Goal: Task Accomplishment & Management: Manage account settings

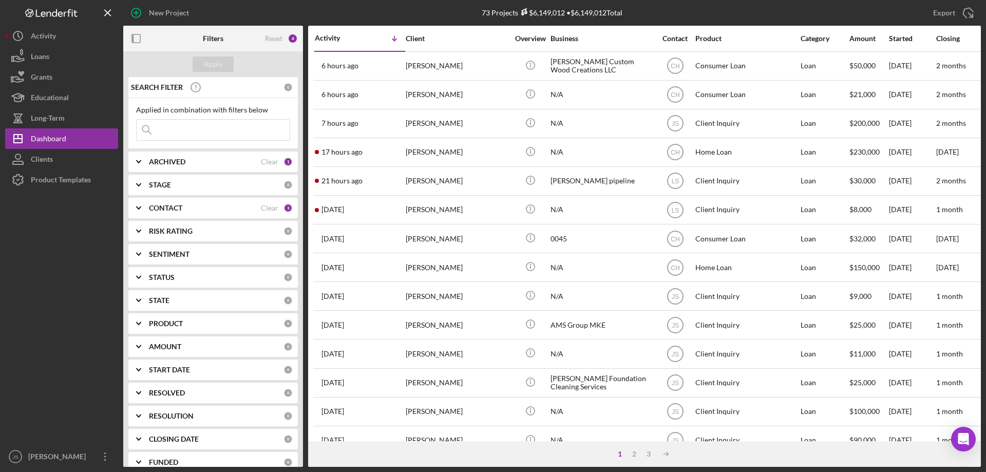
scroll to position [343, 0]
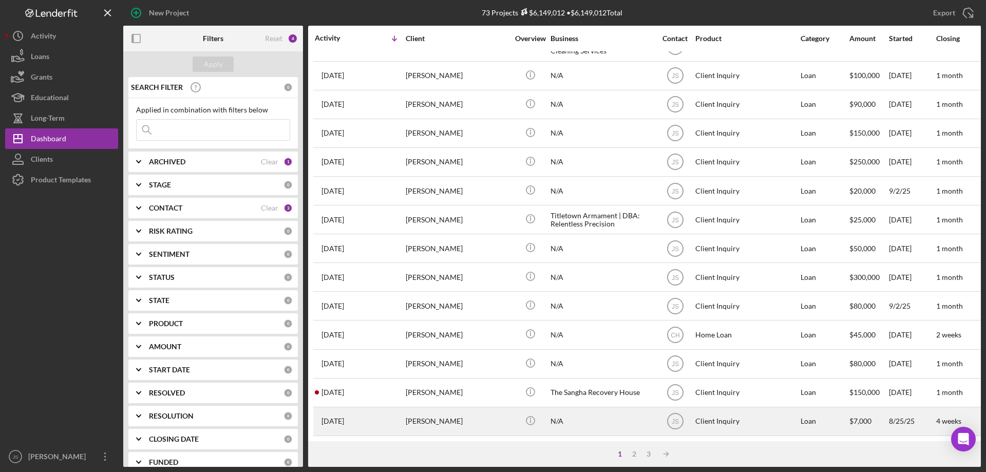
click at [482, 415] on div "[PERSON_NAME]" at bounding box center [457, 421] width 103 height 27
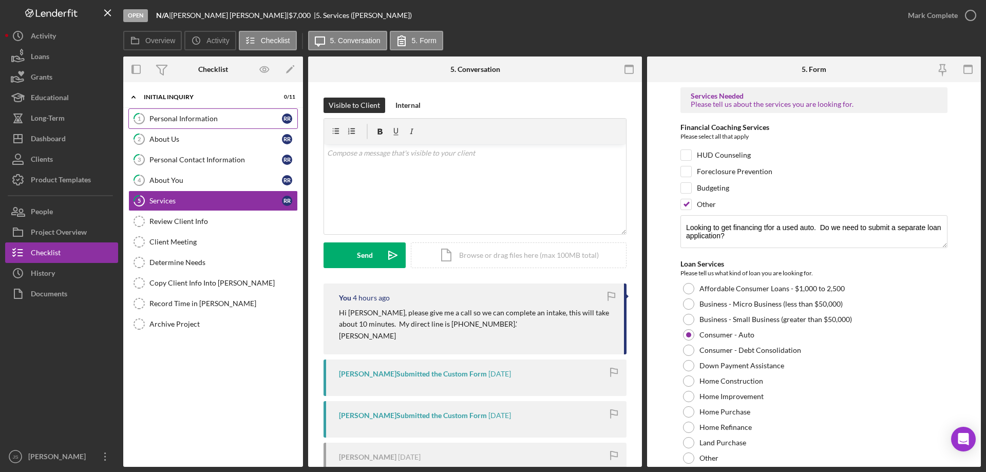
click at [207, 115] on div "Personal Information" at bounding box center [215, 118] width 132 height 8
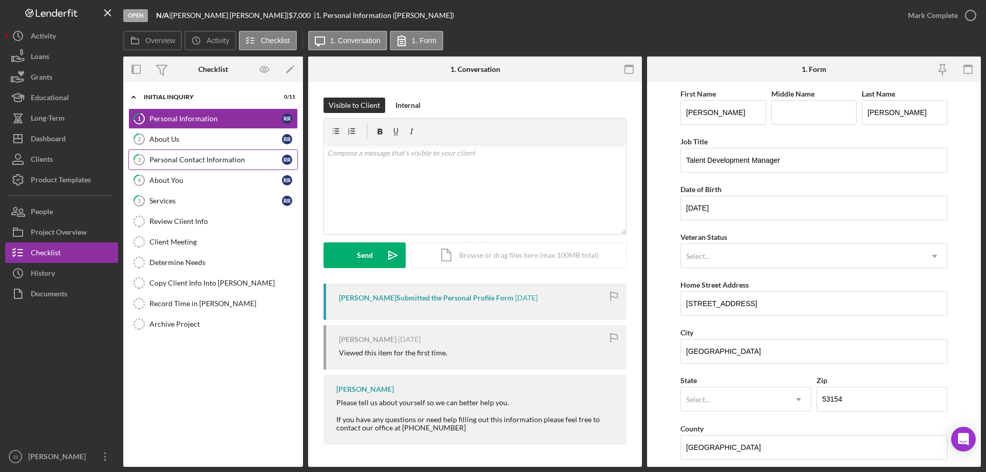
click at [193, 162] on div "Personal Contact Information" at bounding box center [215, 160] width 132 height 8
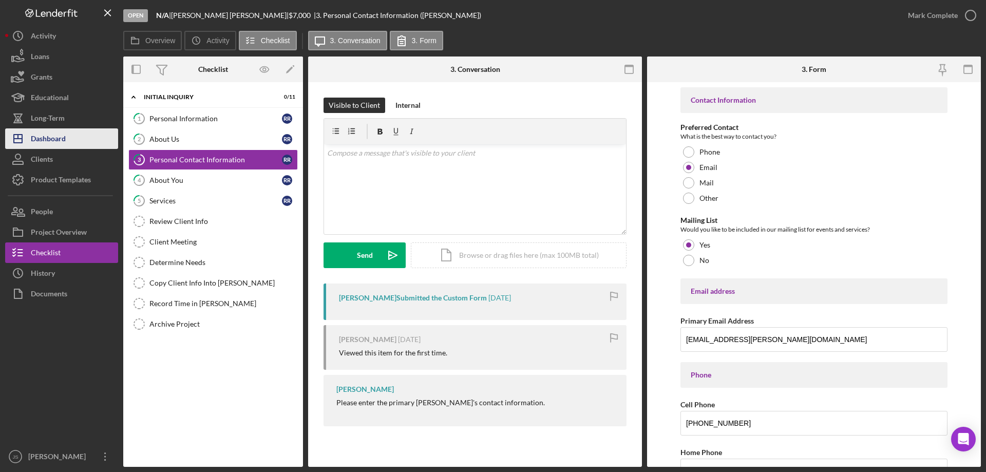
click at [47, 139] on div "Dashboard" at bounding box center [48, 139] width 35 height 23
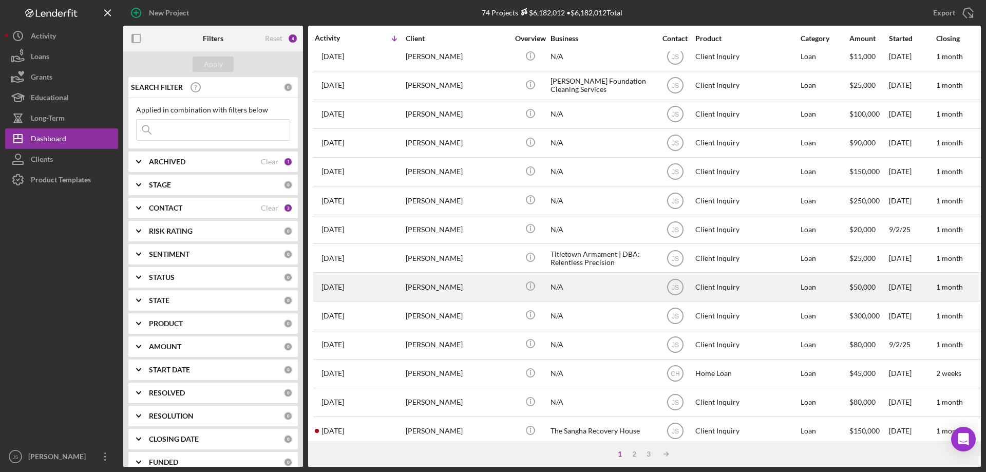
scroll to position [343, 0]
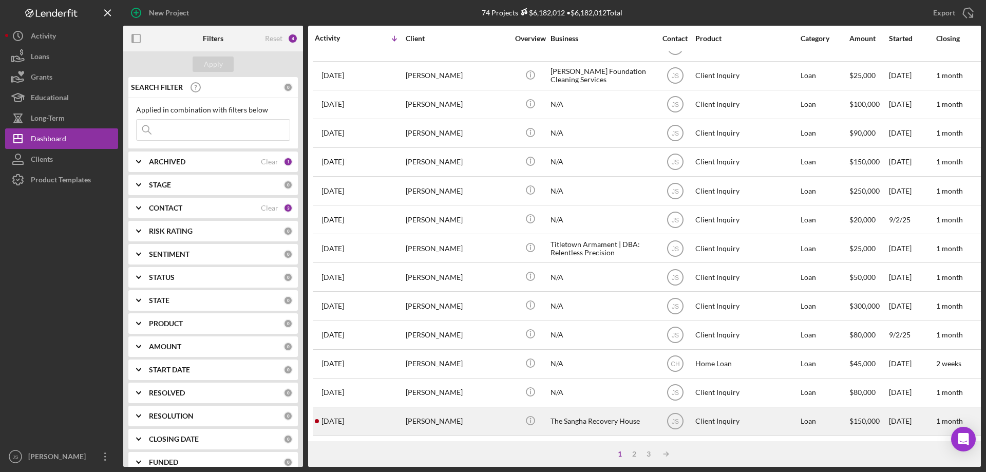
click at [466, 415] on div "[PERSON_NAME]" at bounding box center [457, 421] width 103 height 27
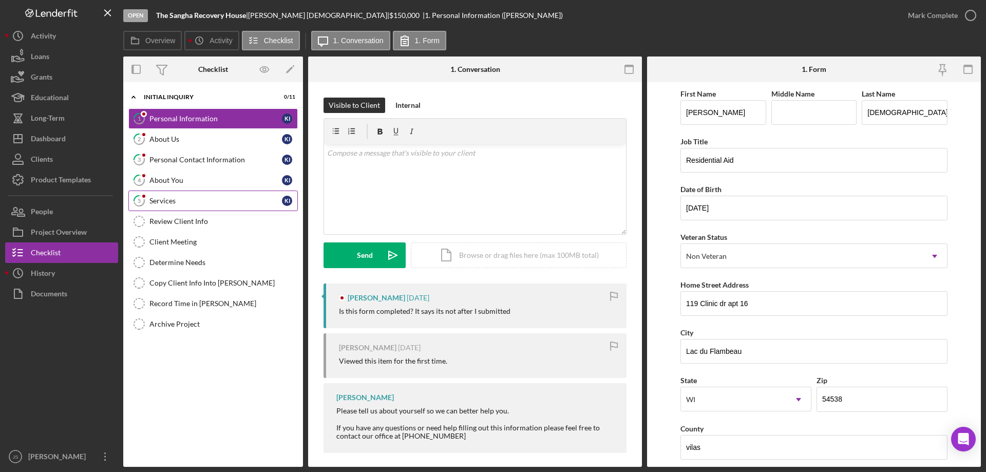
click at [214, 204] on div "Services" at bounding box center [215, 201] width 132 height 8
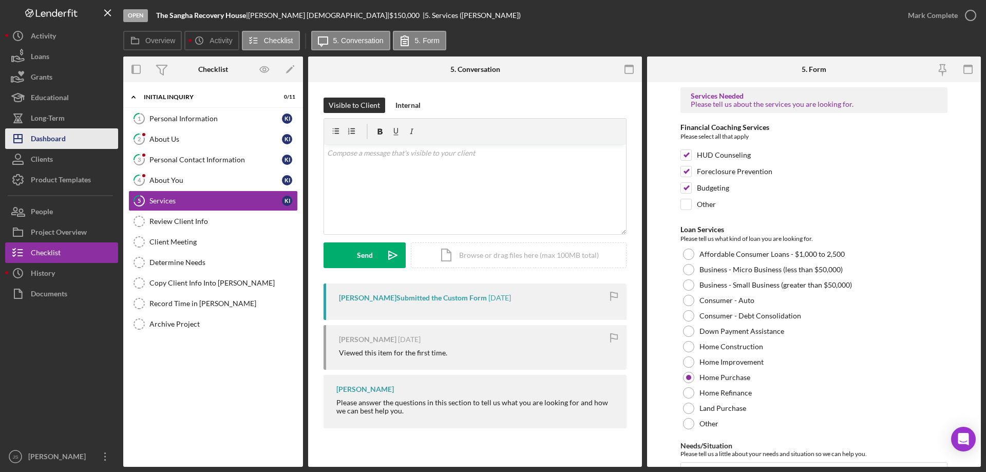
click at [60, 138] on div "Dashboard" at bounding box center [48, 139] width 35 height 23
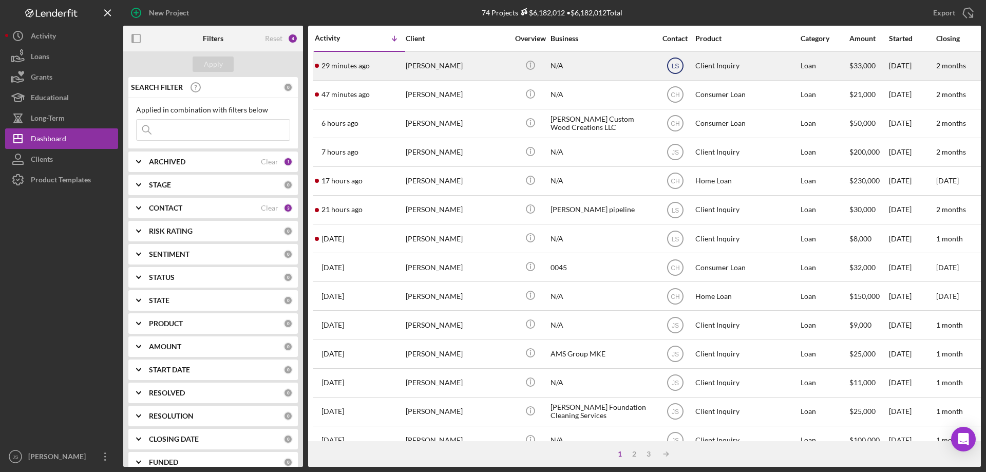
click at [676, 61] on icon "LS" at bounding box center [675, 66] width 26 height 26
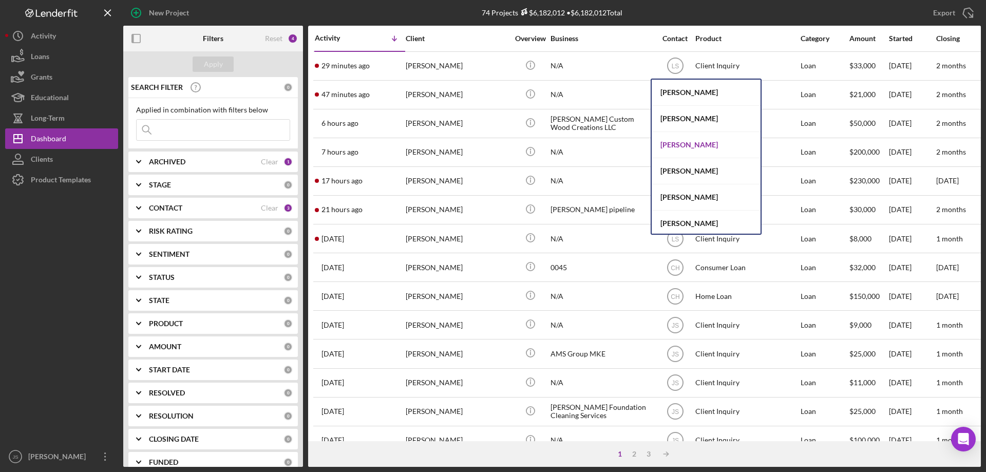
click at [695, 144] on div "[PERSON_NAME]" at bounding box center [705, 145] width 109 height 26
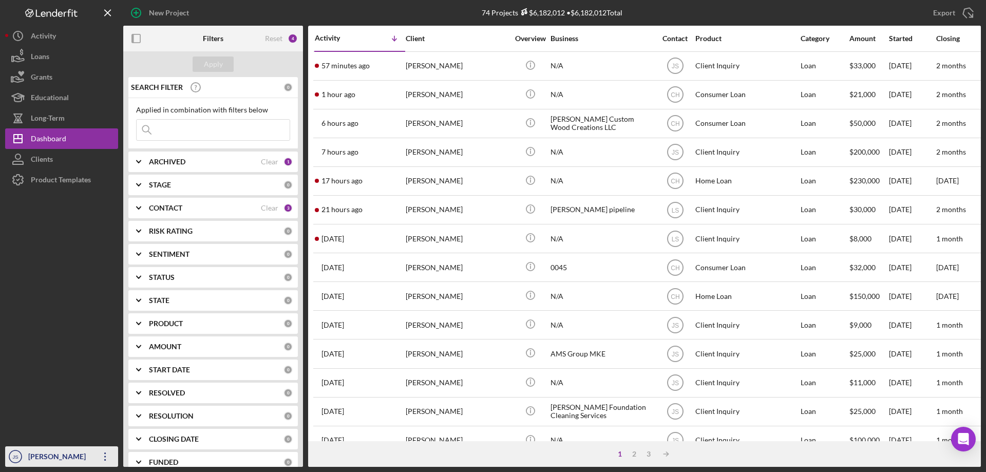
click at [41, 456] on div "[PERSON_NAME]" at bounding box center [59, 457] width 67 height 23
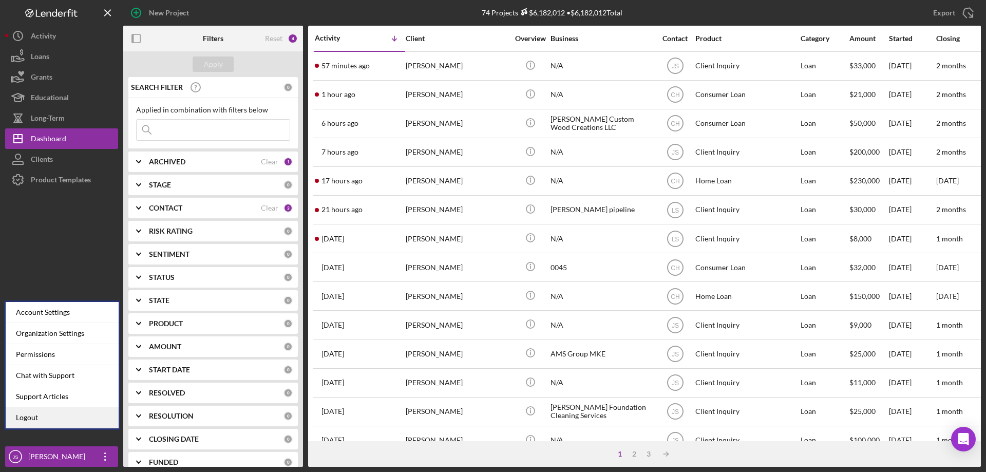
click at [41, 416] on link "Logout" at bounding box center [62, 417] width 113 height 21
